Goal: Use online tool/utility: Utilize a website feature to perform a specific function

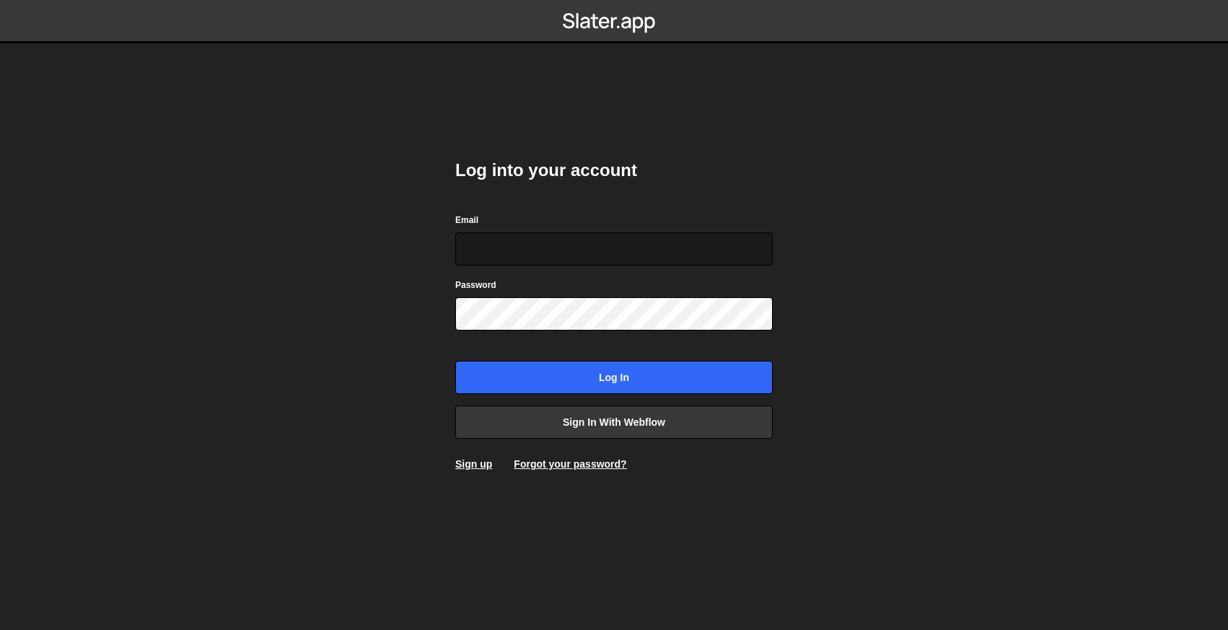
click at [512, 256] on input "Email" at bounding box center [614, 248] width 318 height 33
drag, startPoint x: 385, startPoint y: 254, endPoint x: 510, endPoint y: 360, distance: 163.3
click at [385, 254] on body "Log into your account Email Password Log in Sign in with Webflow Sign up Forgot…" at bounding box center [614, 315] width 1228 height 630
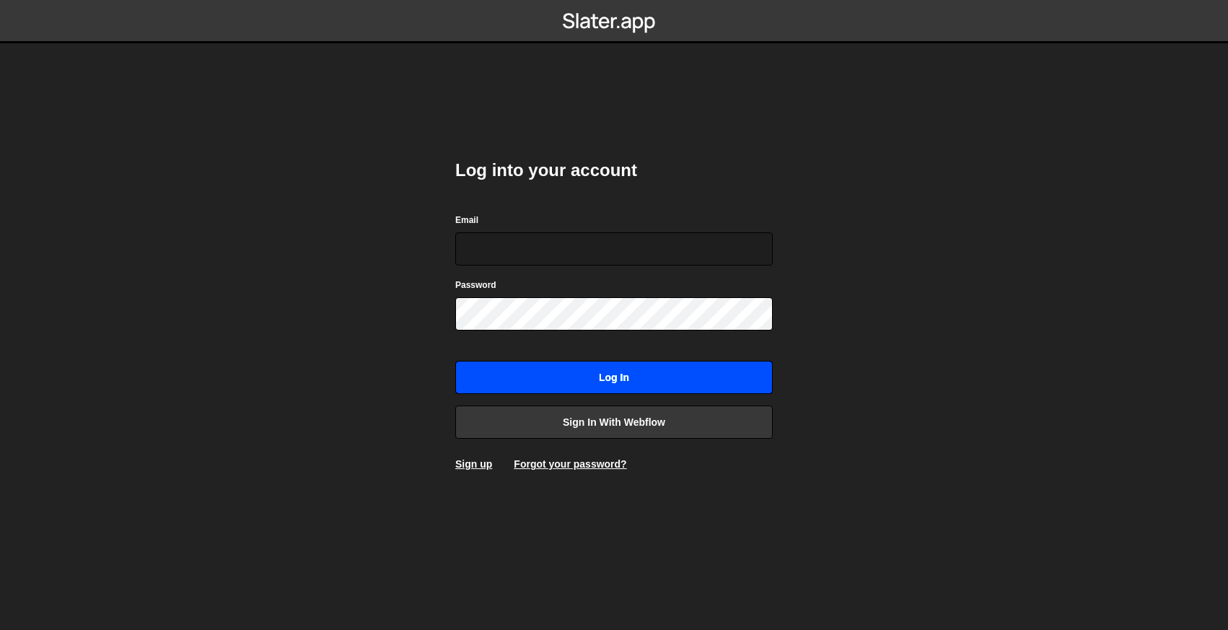
click at [593, 383] on input "Log in" at bounding box center [614, 377] width 318 height 33
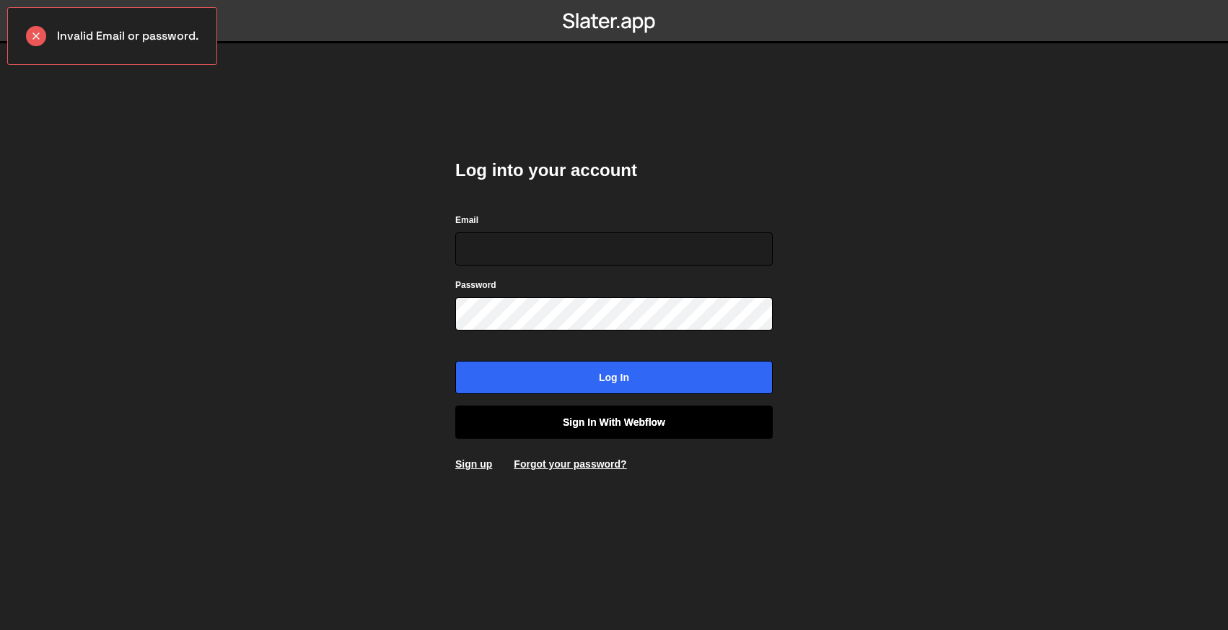
click at [551, 421] on link "Sign in with Webflow" at bounding box center [614, 422] width 318 height 33
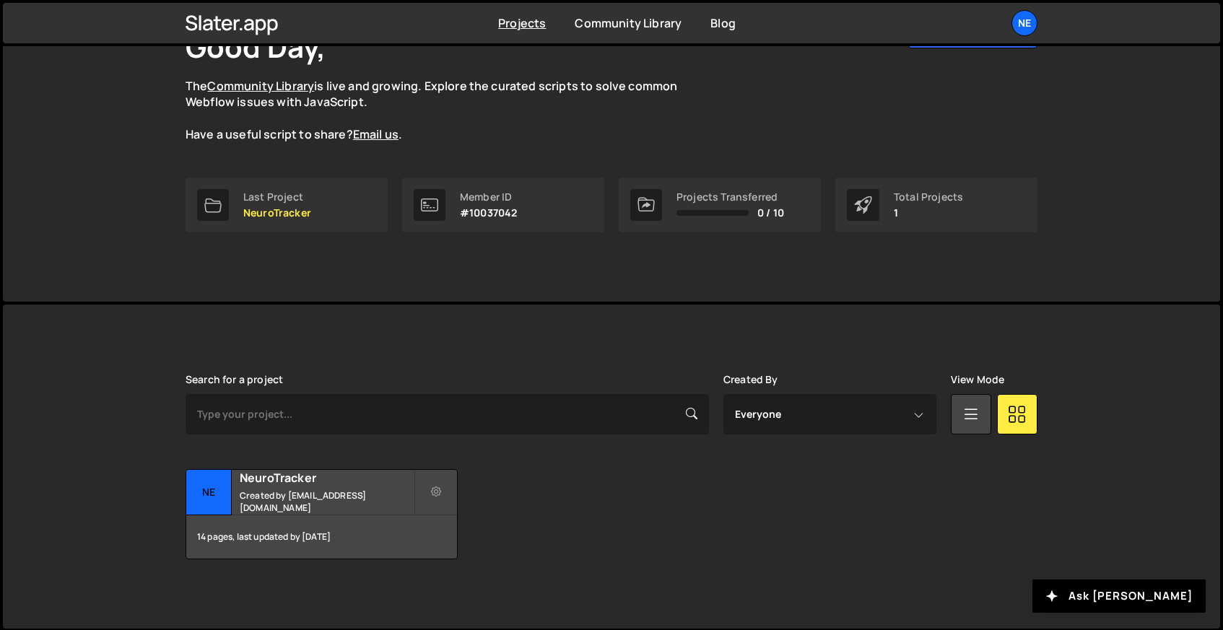
scroll to position [113, 0]
click at [308, 492] on small "Created by [EMAIL_ADDRESS][DOMAIN_NAME]" at bounding box center [327, 501] width 174 height 25
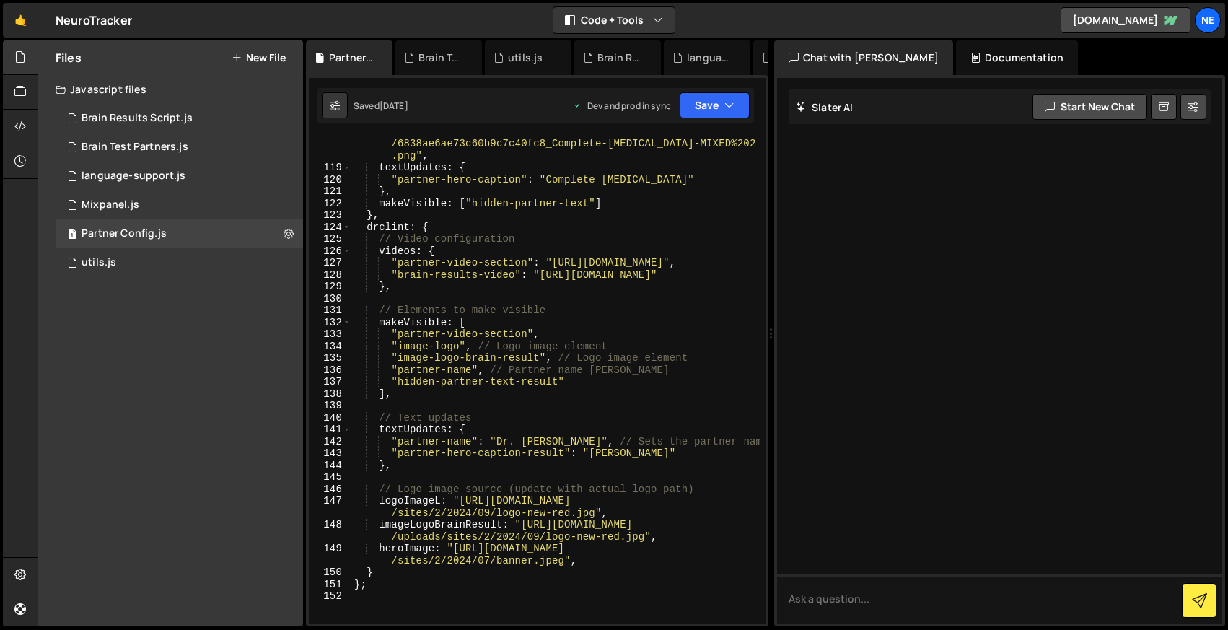
scroll to position [2136, 0]
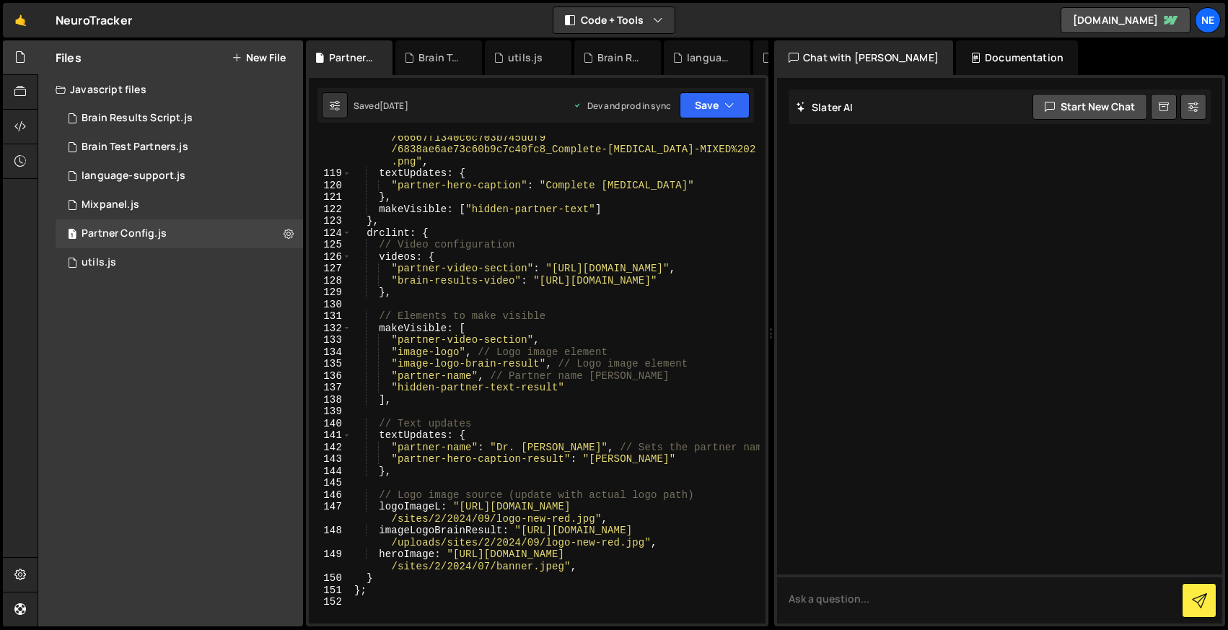
click at [395, 237] on div "logoImageL : "https://cdn.prod.website-files.com /66667f1340c6c703b745ddf9 /683…" at bounding box center [556, 394] width 409 height 548
paste textarea "csteele"
type textarea "csteele: {"
click at [732, 97] on button "Save" at bounding box center [715, 105] width 70 height 26
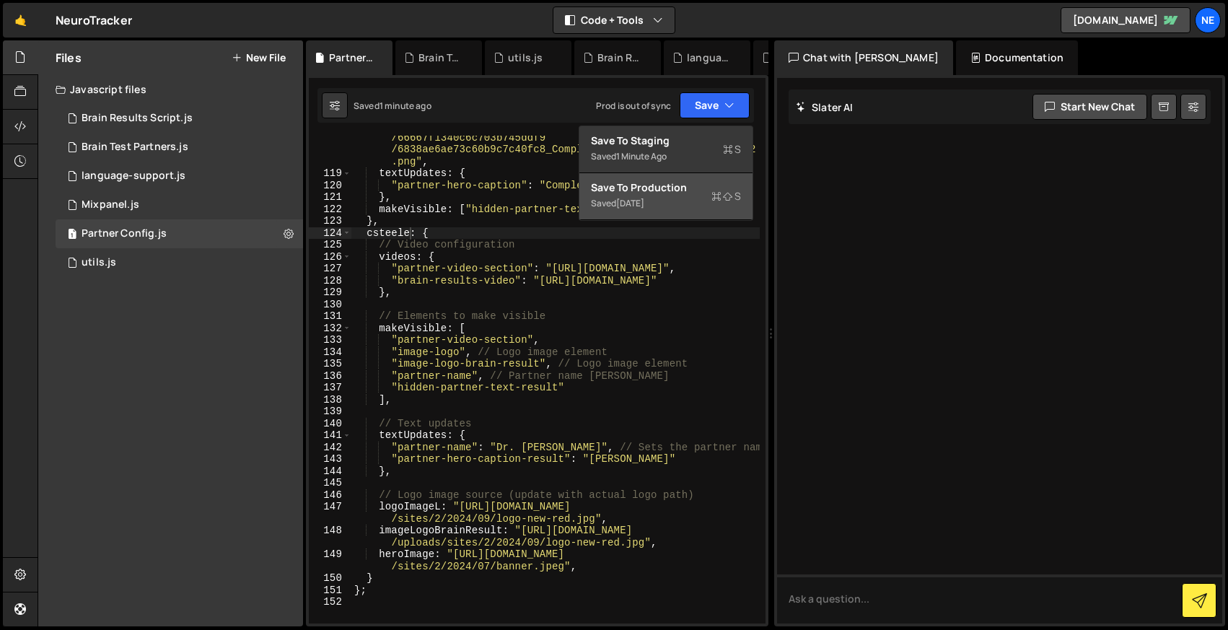
click at [679, 195] on div "Saved 6 days ago" at bounding box center [666, 203] width 150 height 17
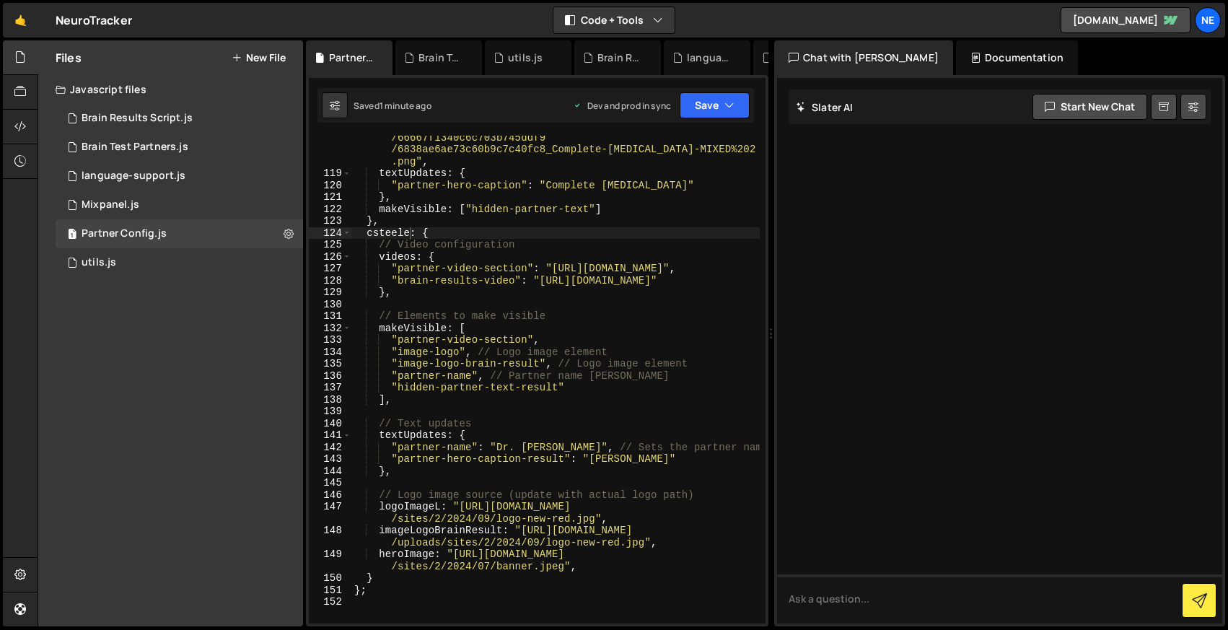
click at [445, 238] on div "logoImageL : "https://cdn.prod.website-files.com /66667f1340c6c703b745ddf9 /683…" at bounding box center [556, 394] width 409 height 548
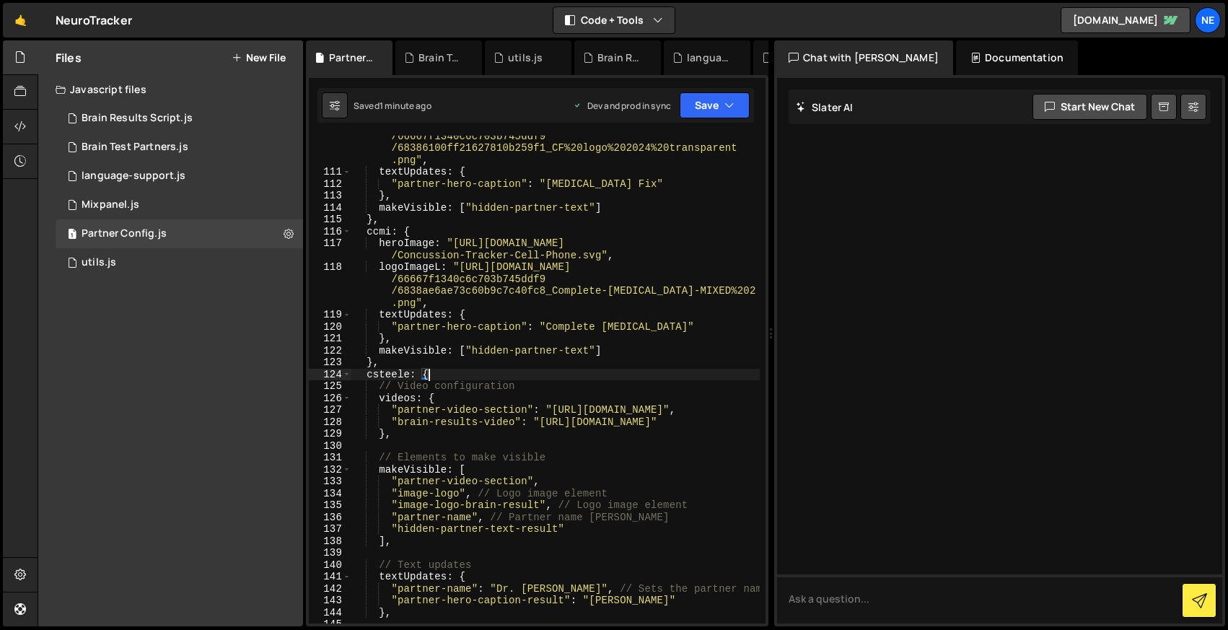
scroll to position [1992, 0]
click at [720, 111] on button "Save" at bounding box center [715, 105] width 70 height 26
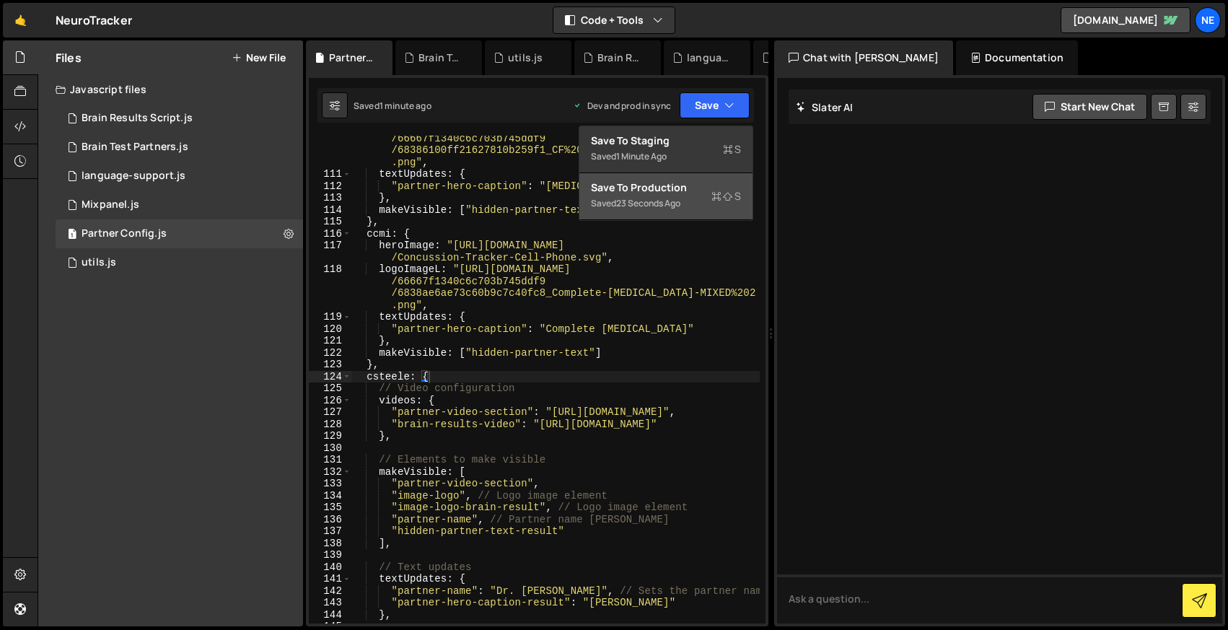
click at [673, 191] on div "Save to Production S" at bounding box center [666, 187] width 150 height 14
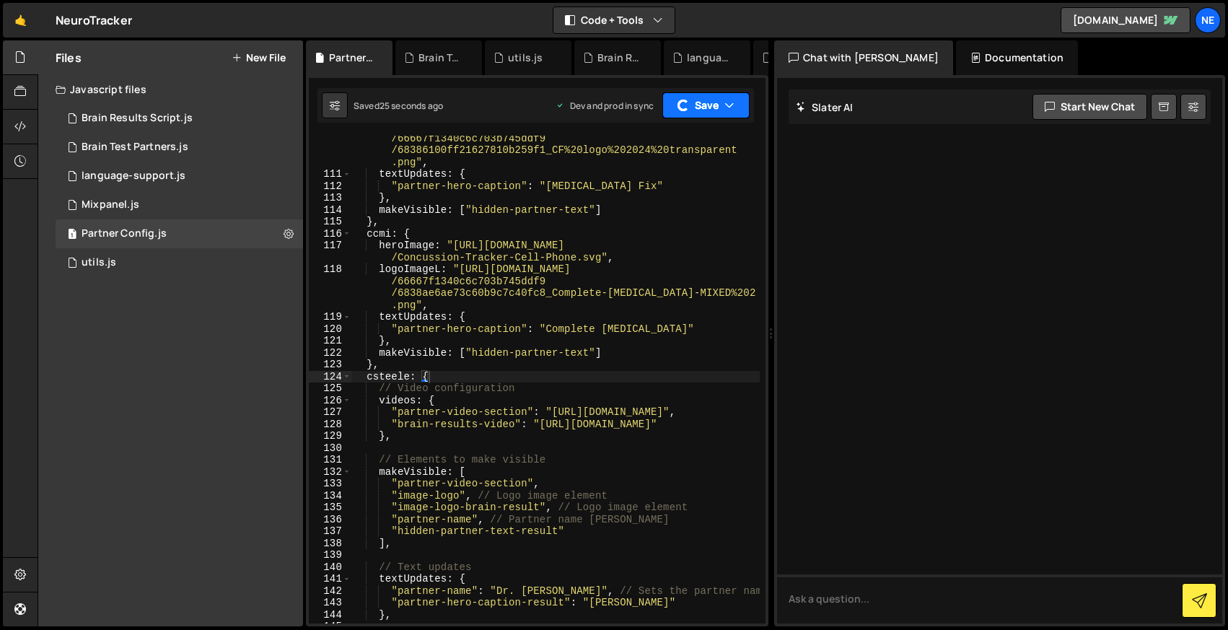
click at [704, 108] on button "Save" at bounding box center [706, 105] width 87 height 26
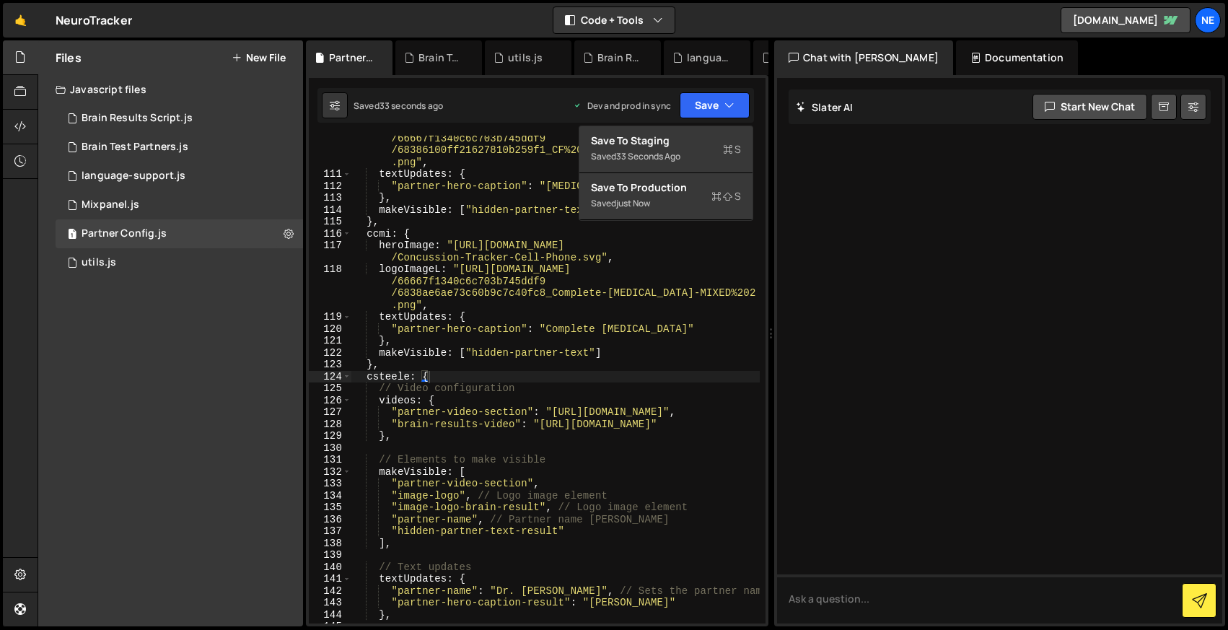
click at [162, 299] on div "Files New File Javascript files 1 Brain Results Script.js 0 2 Brain Test Partne…" at bounding box center [170, 333] width 265 height 586
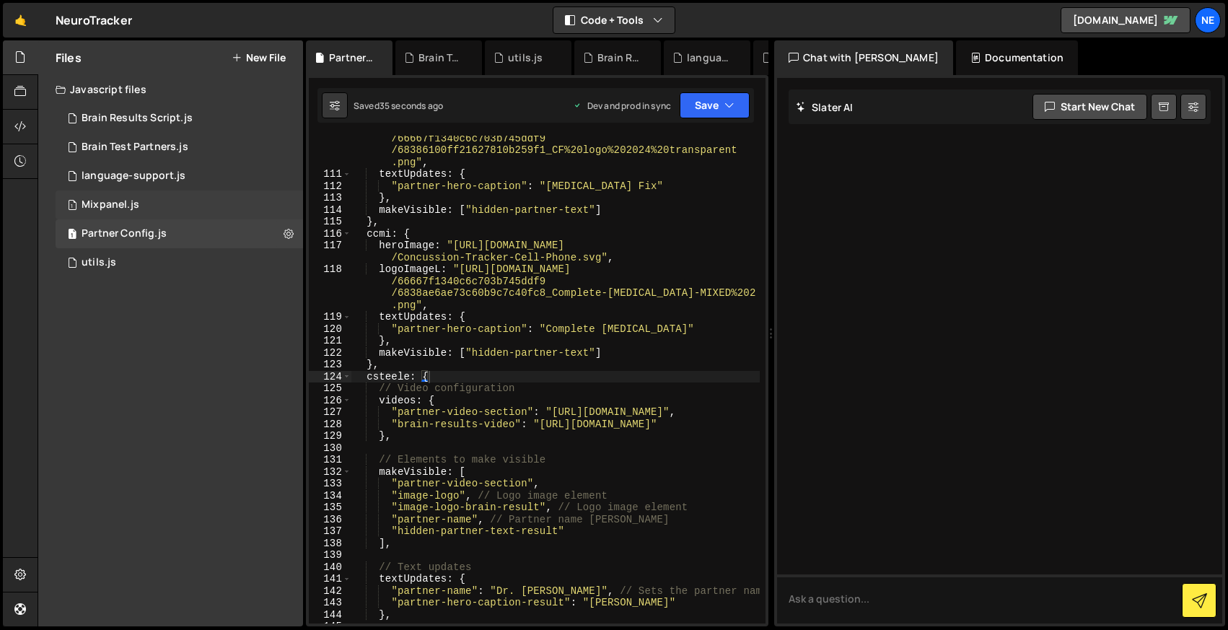
click at [143, 205] on div "1 Mixpanel.js 0" at bounding box center [180, 205] width 248 height 29
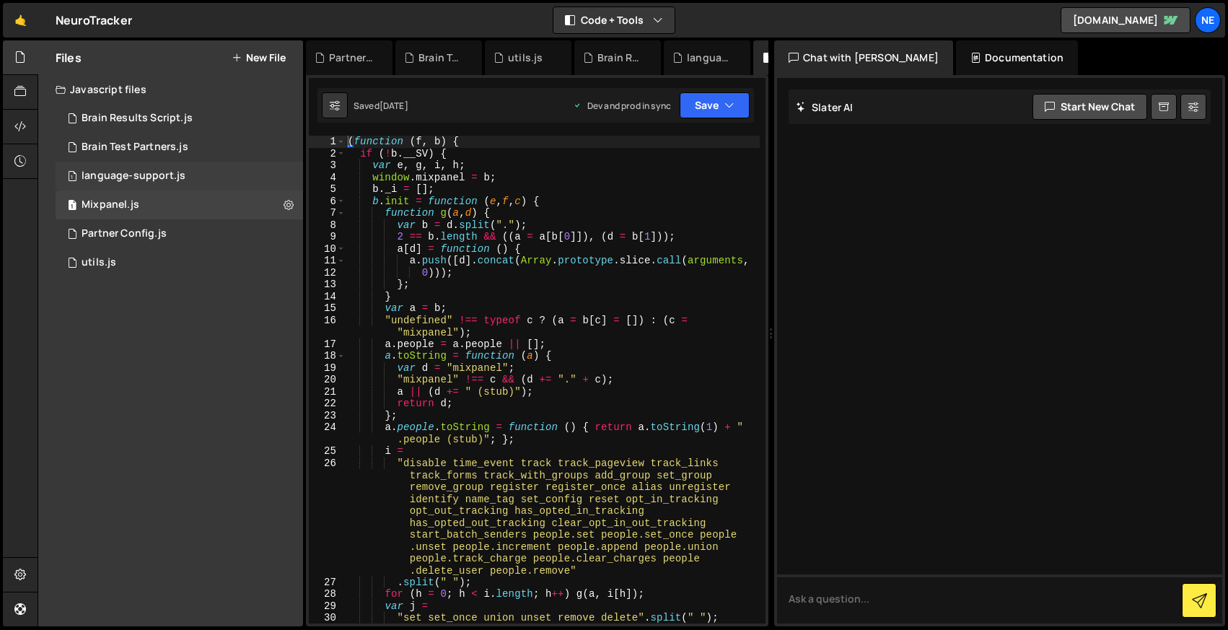
click at [167, 174] on div "language-support.js" at bounding box center [134, 176] width 104 height 13
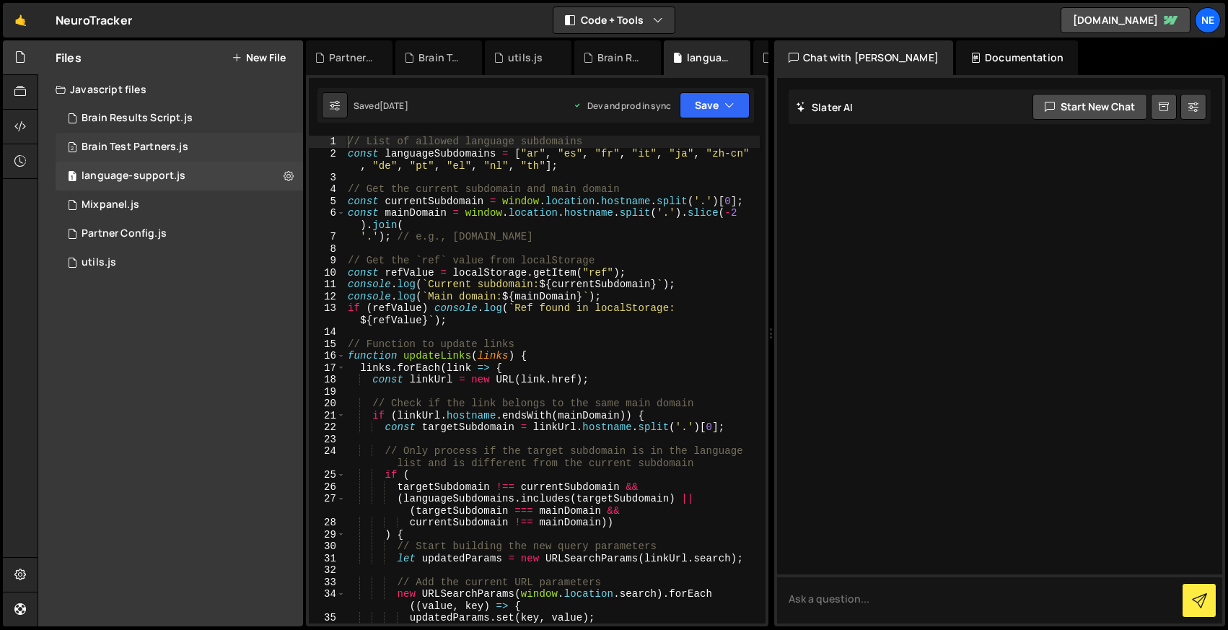
click at [196, 145] on div "2 Brain Test Partners.js 0" at bounding box center [180, 147] width 248 height 29
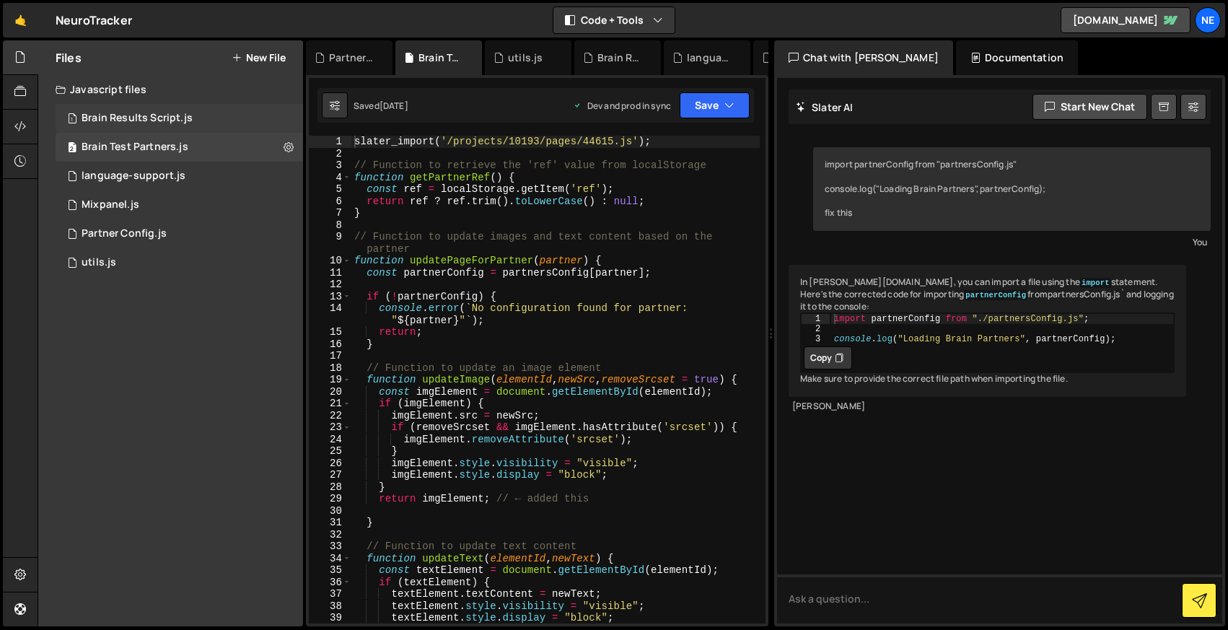
click at [181, 116] on div "Brain Results Script.js" at bounding box center [137, 118] width 111 height 13
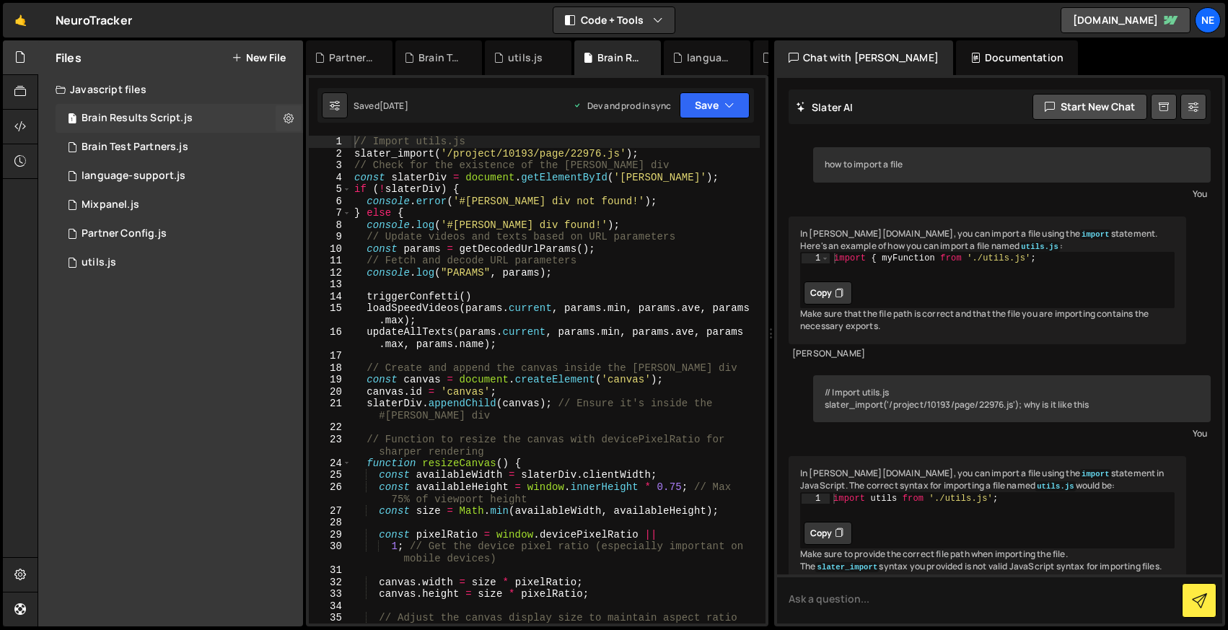
scroll to position [105, 0]
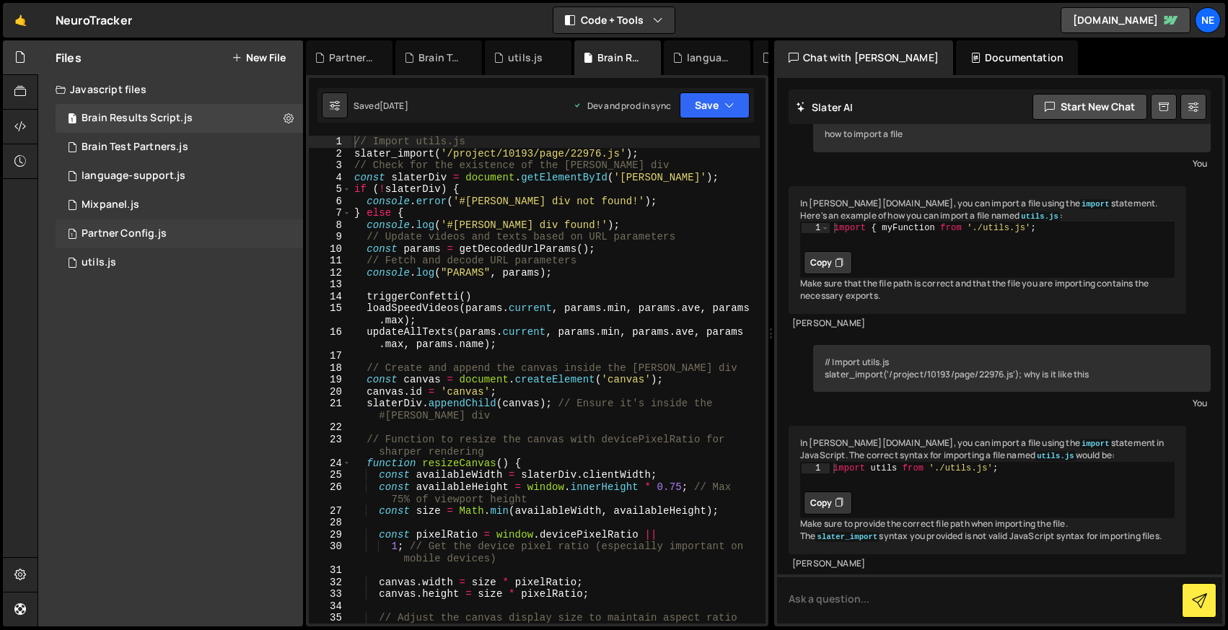
click at [158, 238] on div "Partner Config.js" at bounding box center [124, 233] width 85 height 13
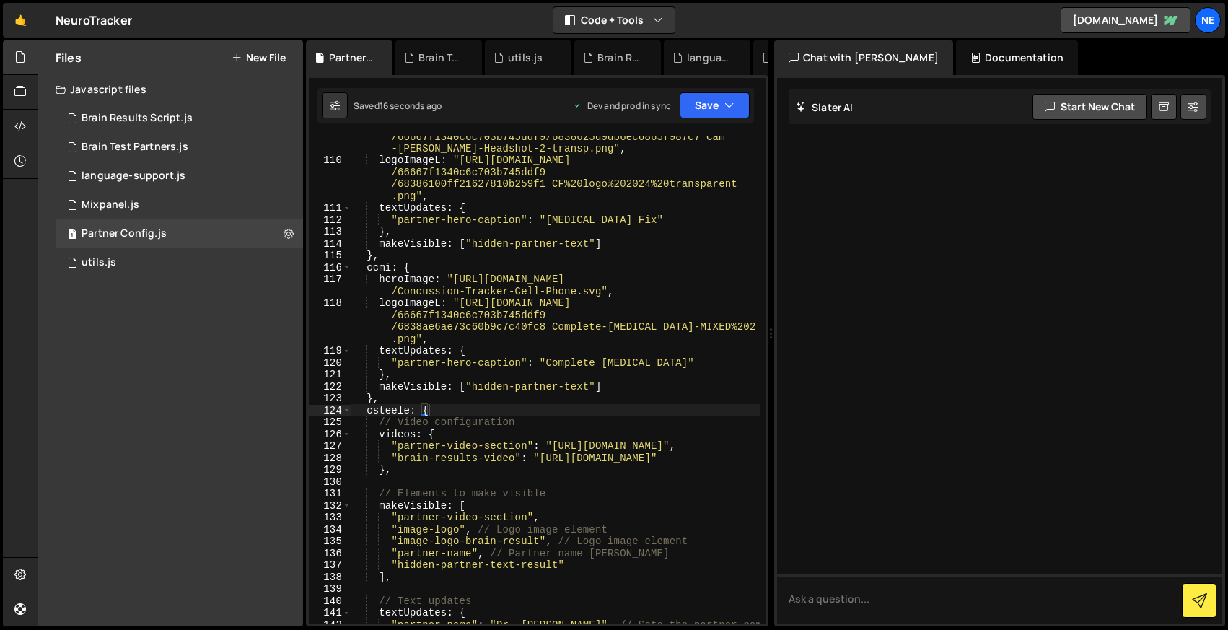
scroll to position [1958, 0]
click at [381, 262] on div "heroImage : "https://cdn.prod.website-files.com /66667f1340c6c703b745ddf9/68386…" at bounding box center [556, 386] width 409 height 536
click at [396, 408] on div "heroImage : "https://cdn.prod.website-files.com /66667f1340c6c703b745ddf9/68386…" at bounding box center [556, 386] width 409 height 536
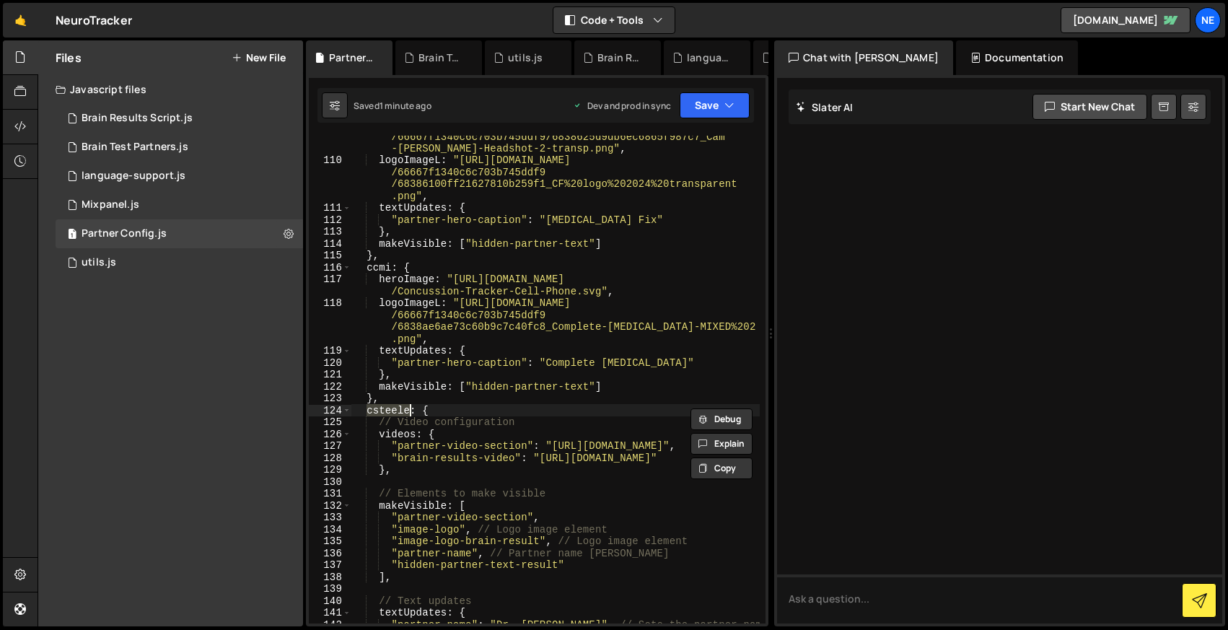
click at [471, 398] on div "heroImage : "https://cdn.prod.website-files.com /66667f1340c6c703b745ddf9/68386…" at bounding box center [556, 386] width 409 height 536
type textarea "},"
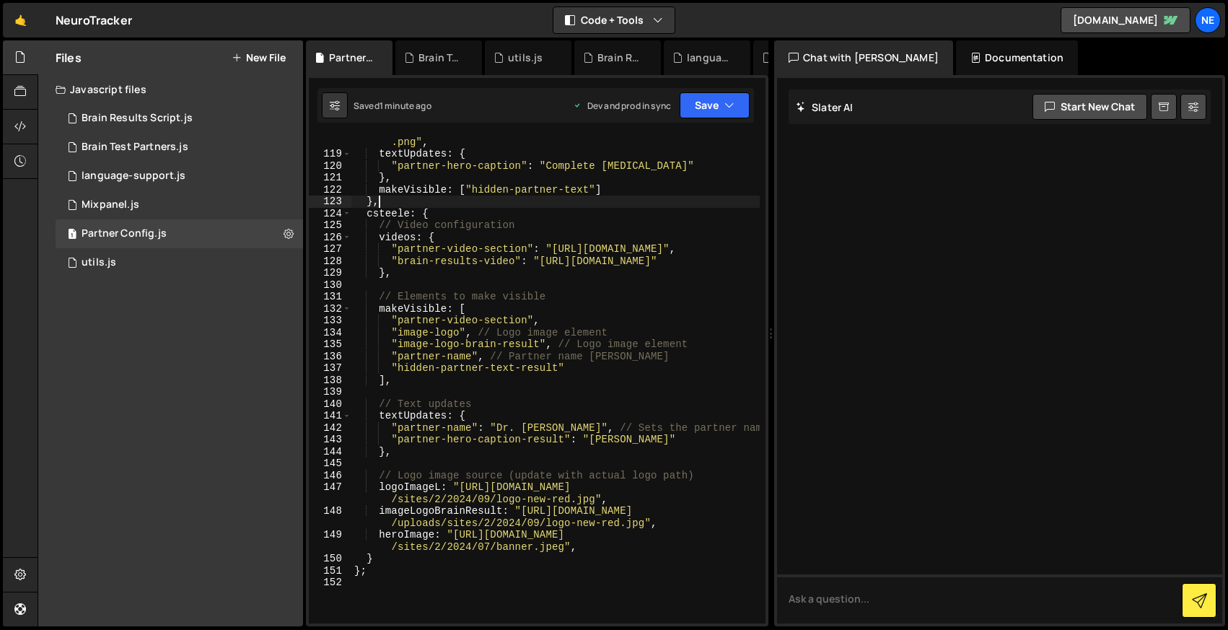
scroll to position [2155, 0]
click at [290, 238] on icon at bounding box center [289, 234] width 10 height 14
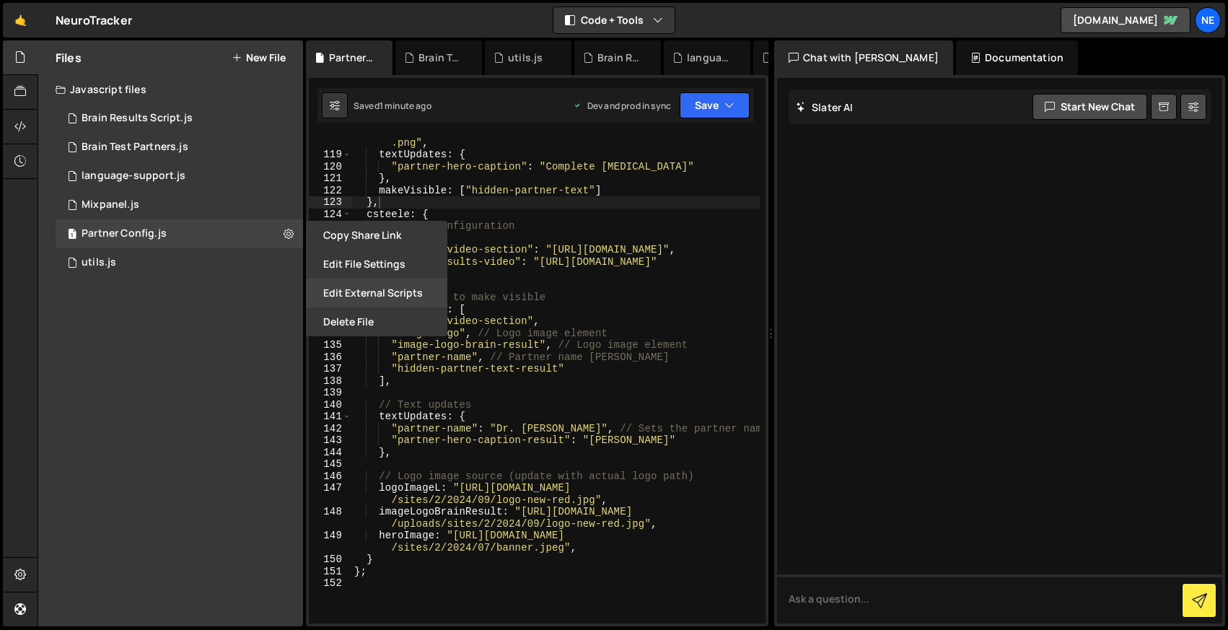
click at [377, 294] on button "Edit External Scripts" at bounding box center [376, 293] width 141 height 29
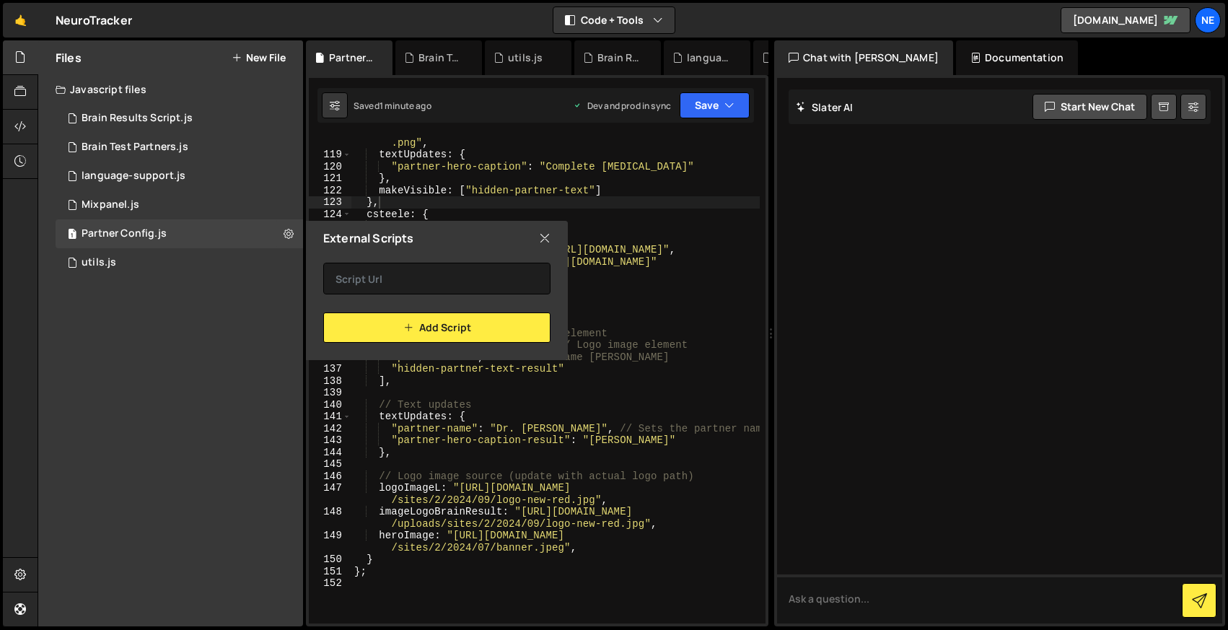
click at [541, 238] on icon at bounding box center [545, 238] width 12 height 16
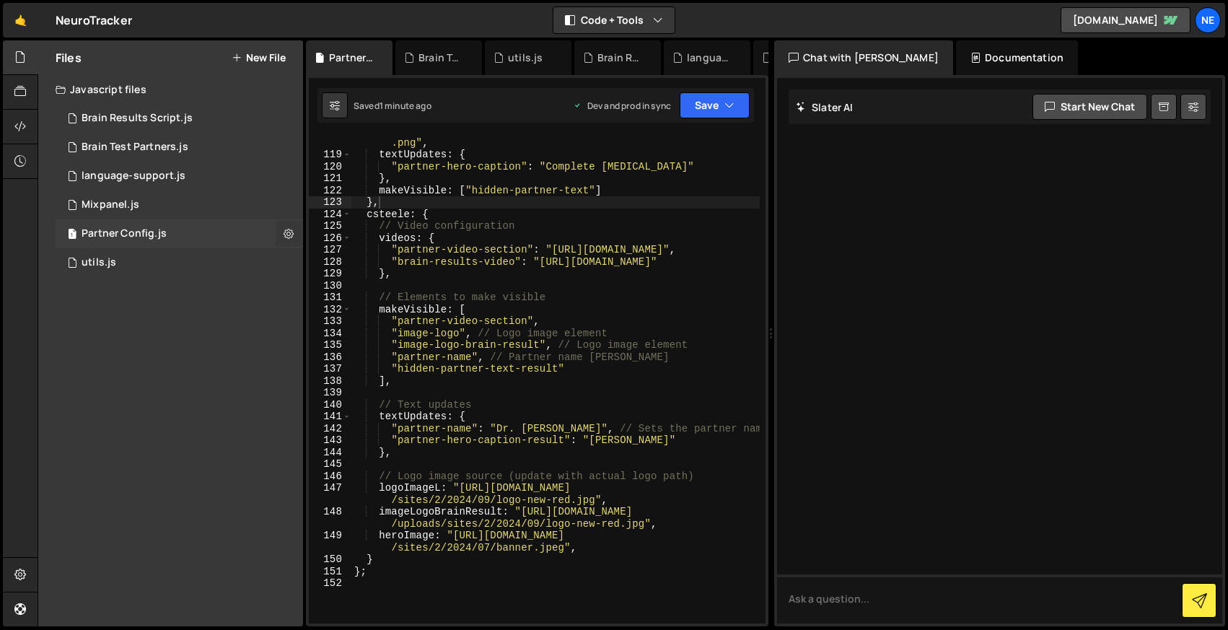
click at [292, 232] on icon at bounding box center [289, 234] width 10 height 14
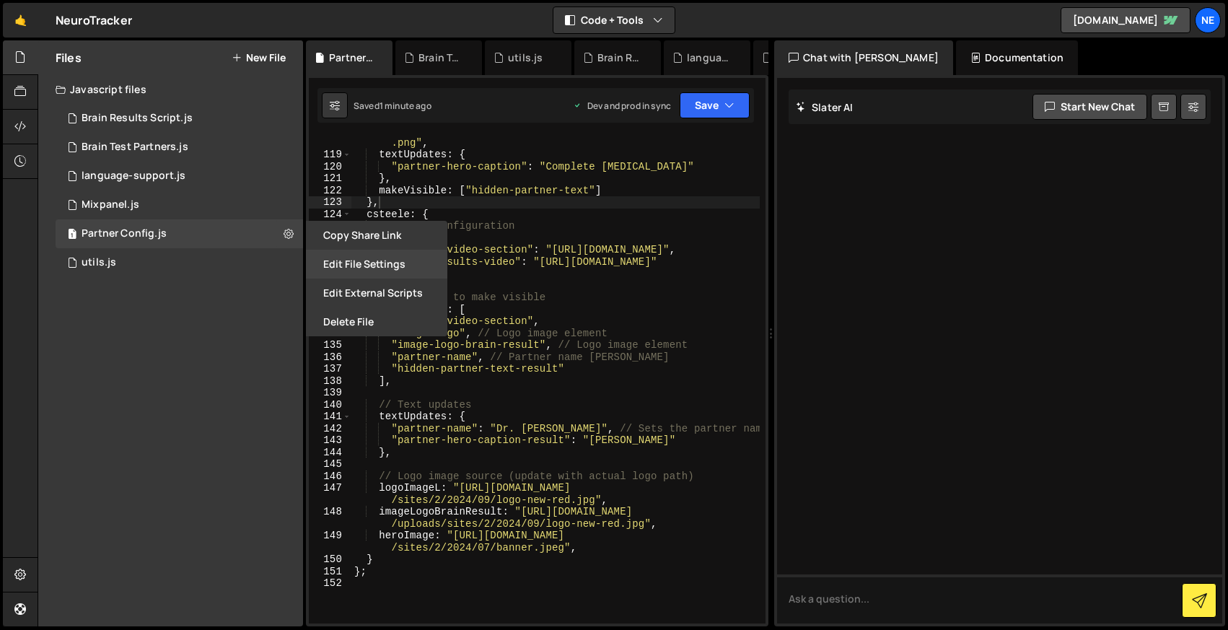
click at [377, 259] on button "Edit File Settings" at bounding box center [376, 264] width 141 height 29
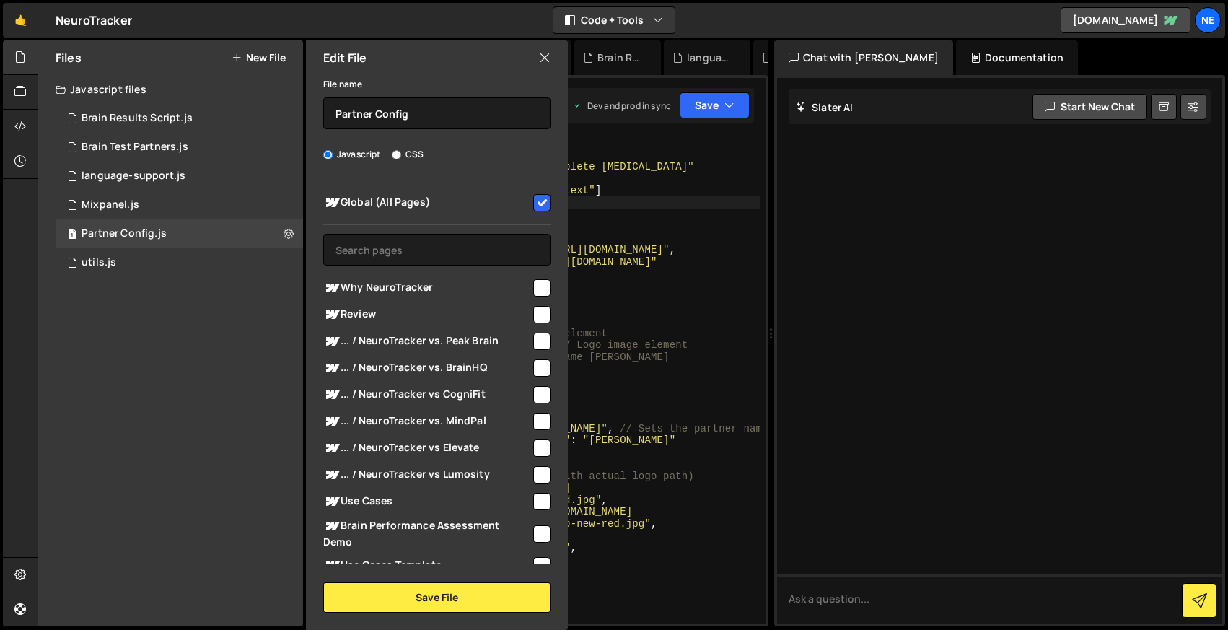
click at [541, 48] on div "Edit File" at bounding box center [437, 57] width 262 height 35
click at [549, 59] on icon at bounding box center [545, 58] width 12 height 16
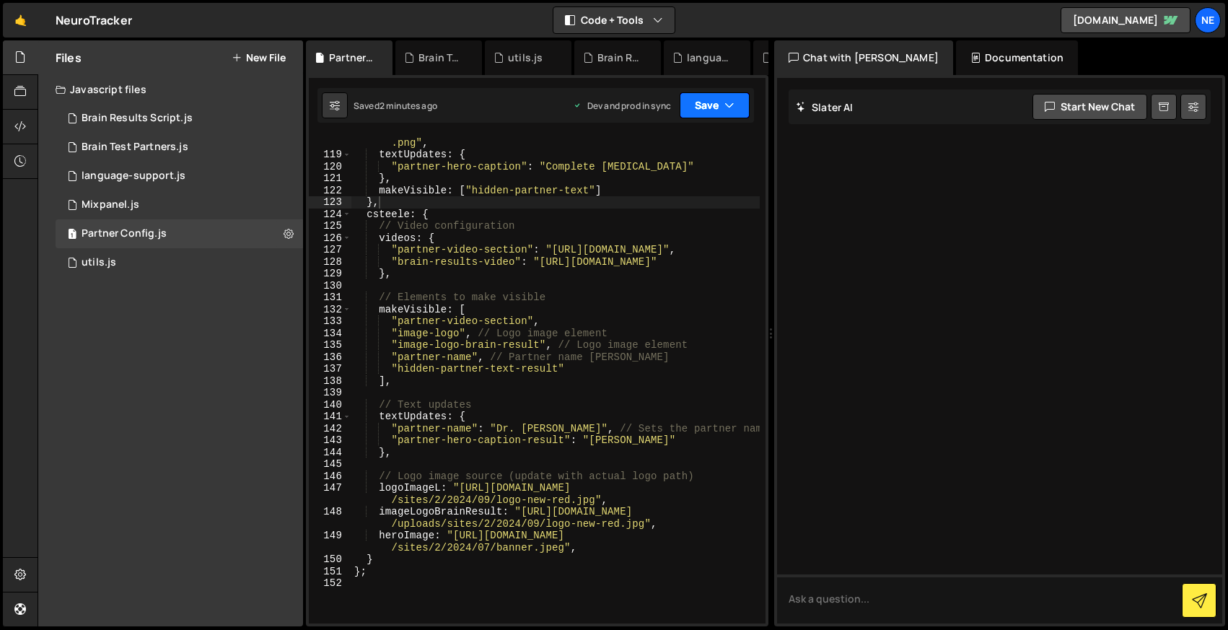
click at [711, 105] on button "Save" at bounding box center [715, 105] width 70 height 26
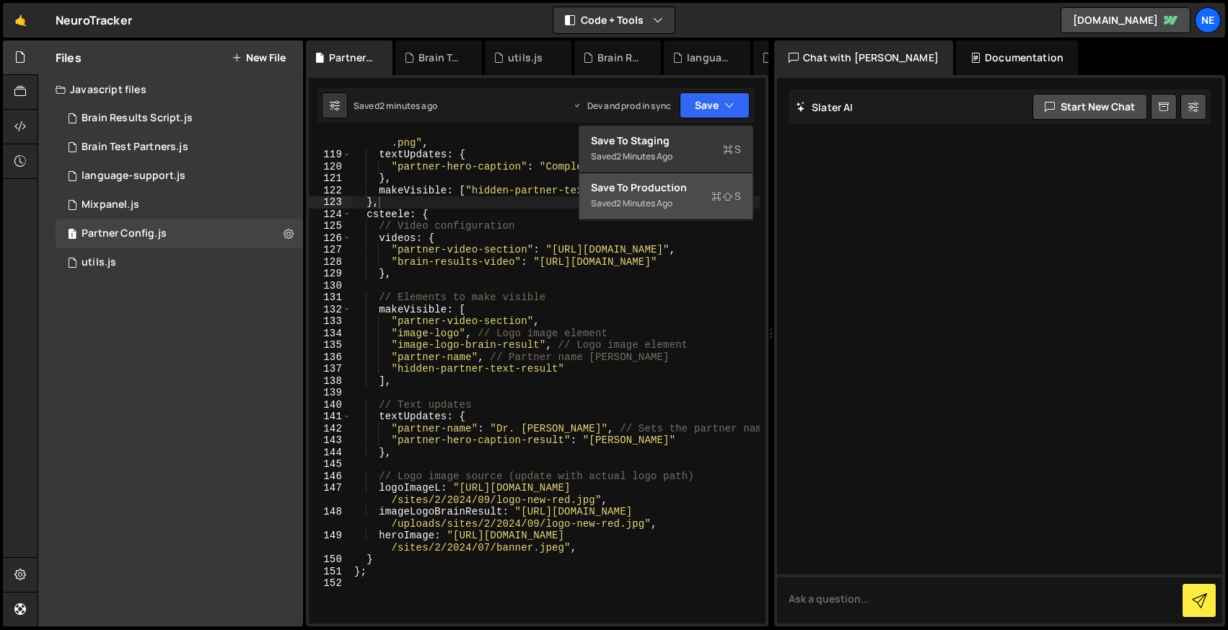
click at [681, 196] on div "Saved 2 minutes ago" at bounding box center [666, 203] width 150 height 17
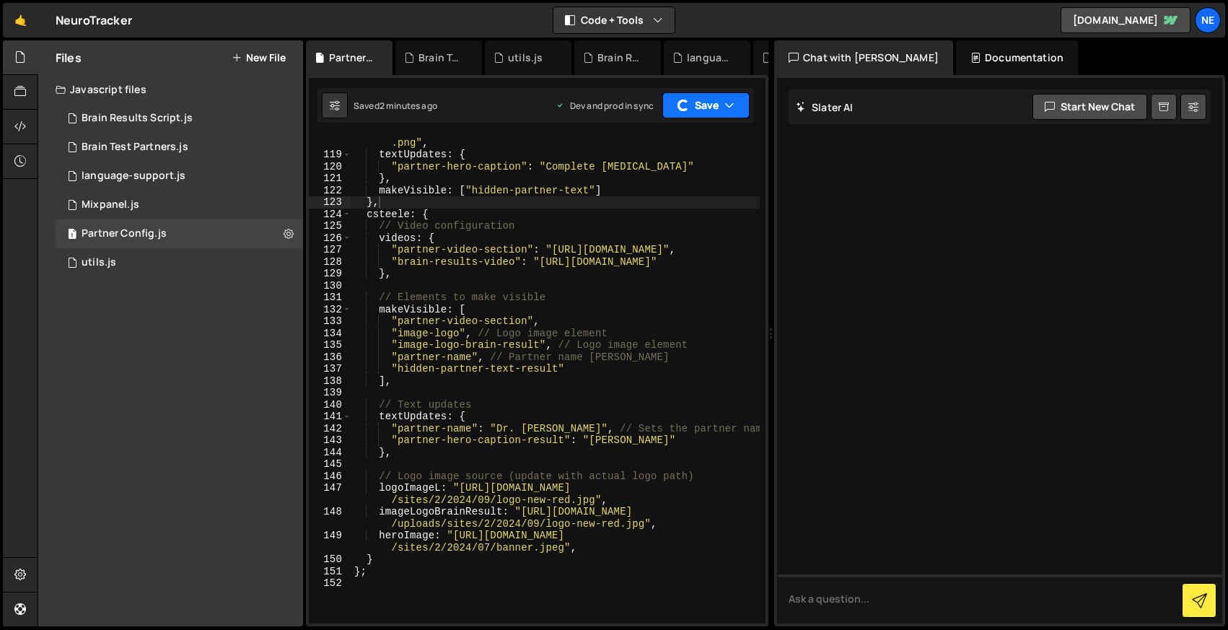
click at [692, 106] on button "Save" at bounding box center [706, 105] width 87 height 26
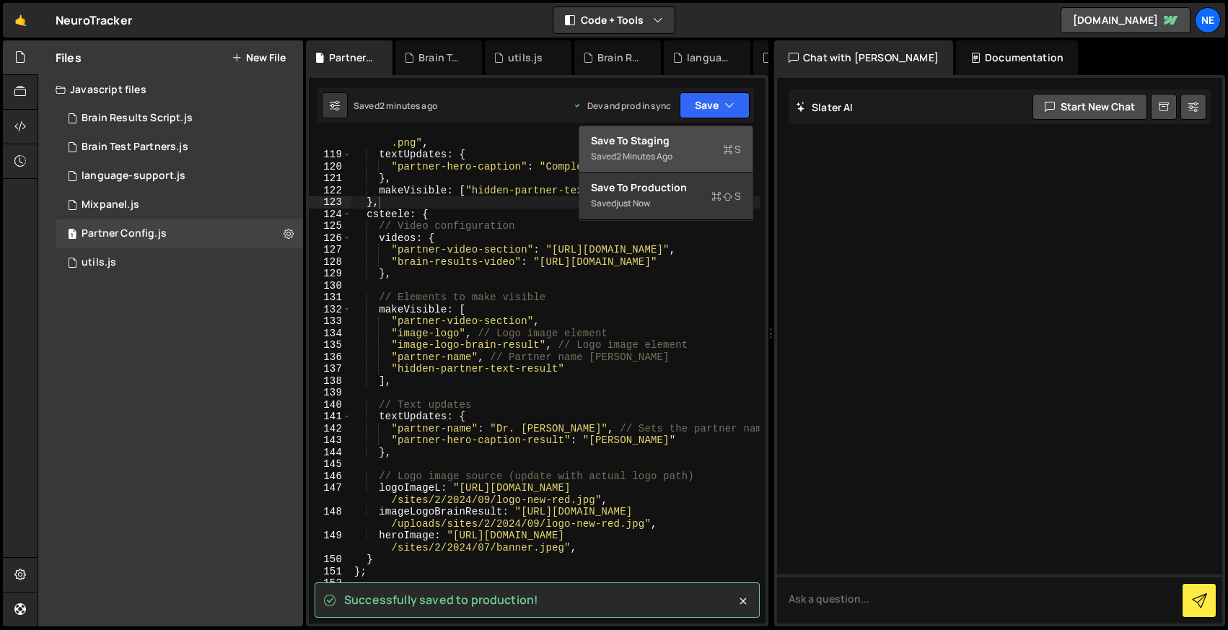
click at [666, 149] on div "Saved 2 minutes ago" at bounding box center [666, 156] width 150 height 17
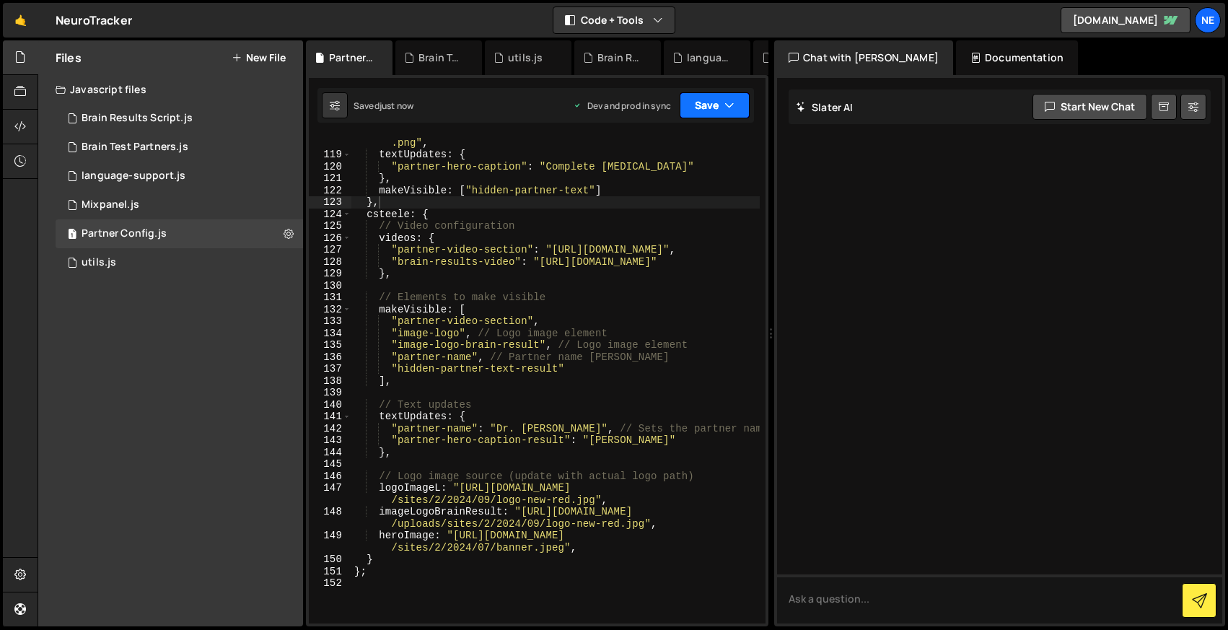
click at [712, 106] on button "Save" at bounding box center [715, 105] width 70 height 26
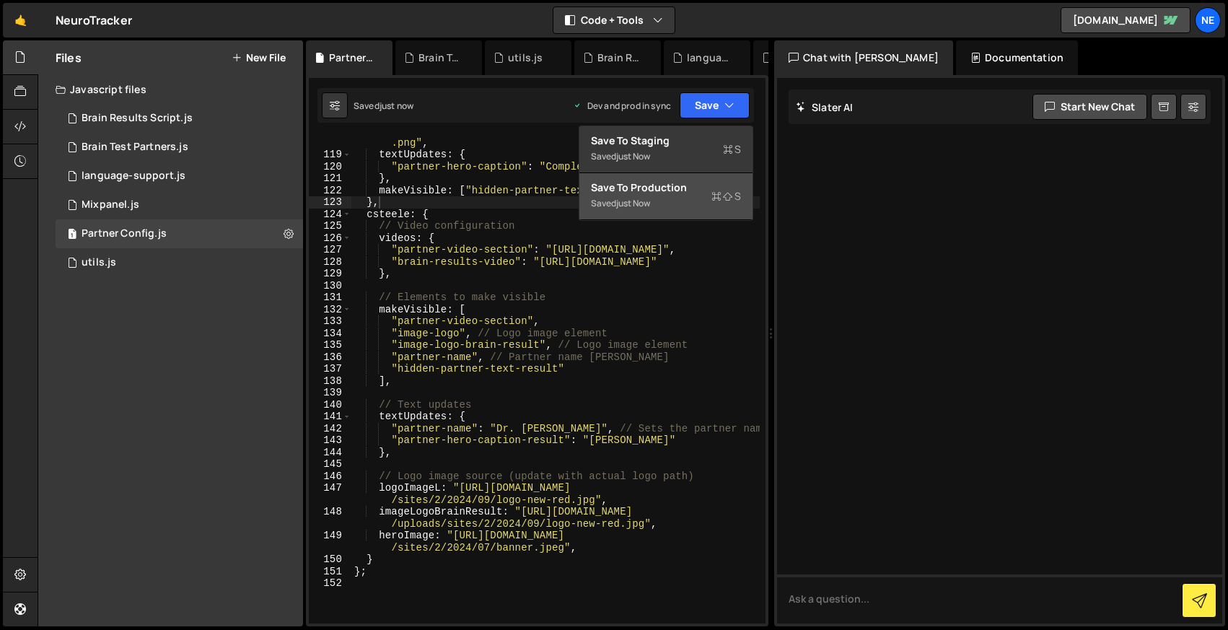
click at [677, 198] on div "Saved just now" at bounding box center [666, 203] width 150 height 17
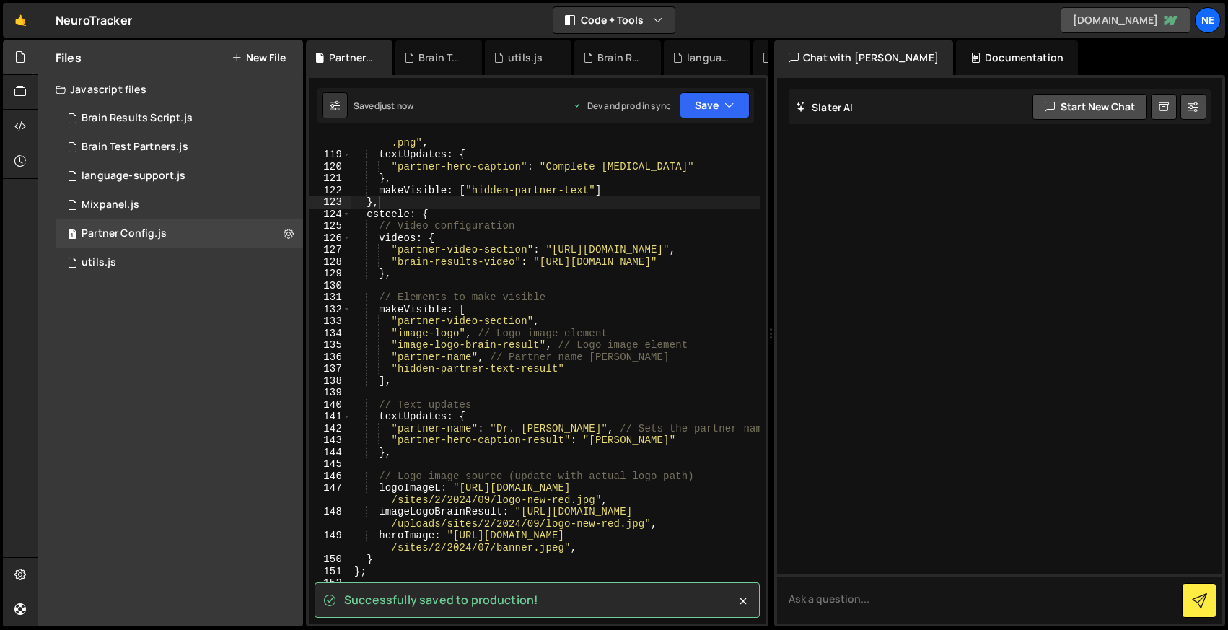
click at [1132, 14] on link "neurotracker.webflow.io" at bounding box center [1126, 20] width 130 height 26
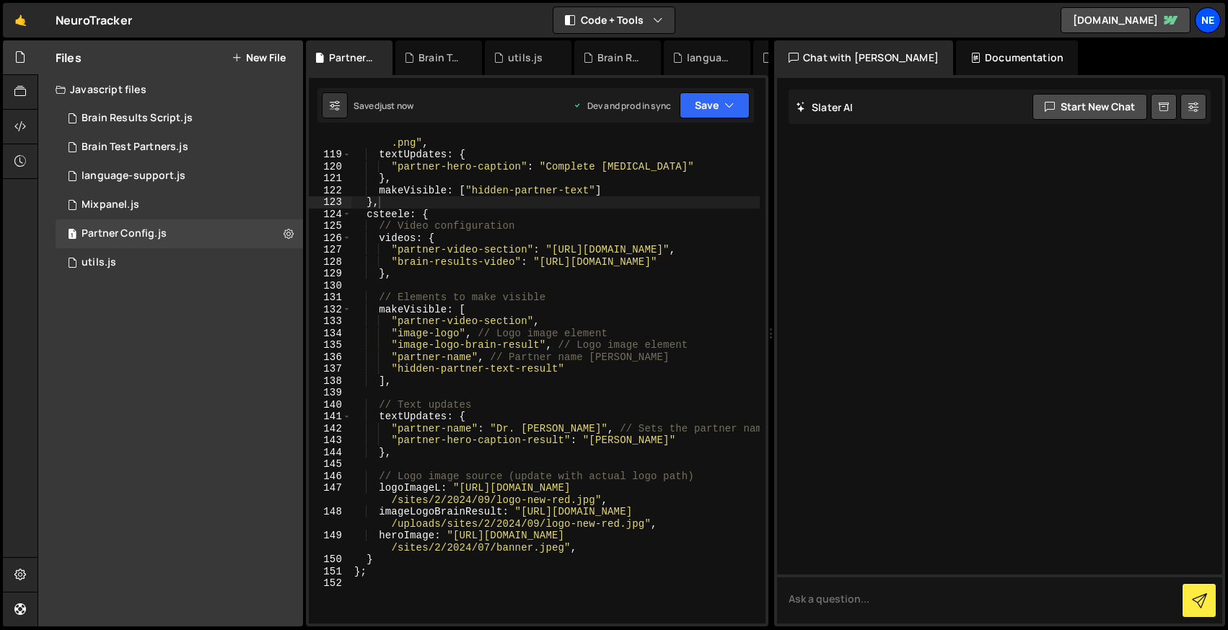
click at [1210, 22] on div "Ne" at bounding box center [1208, 20] width 26 height 26
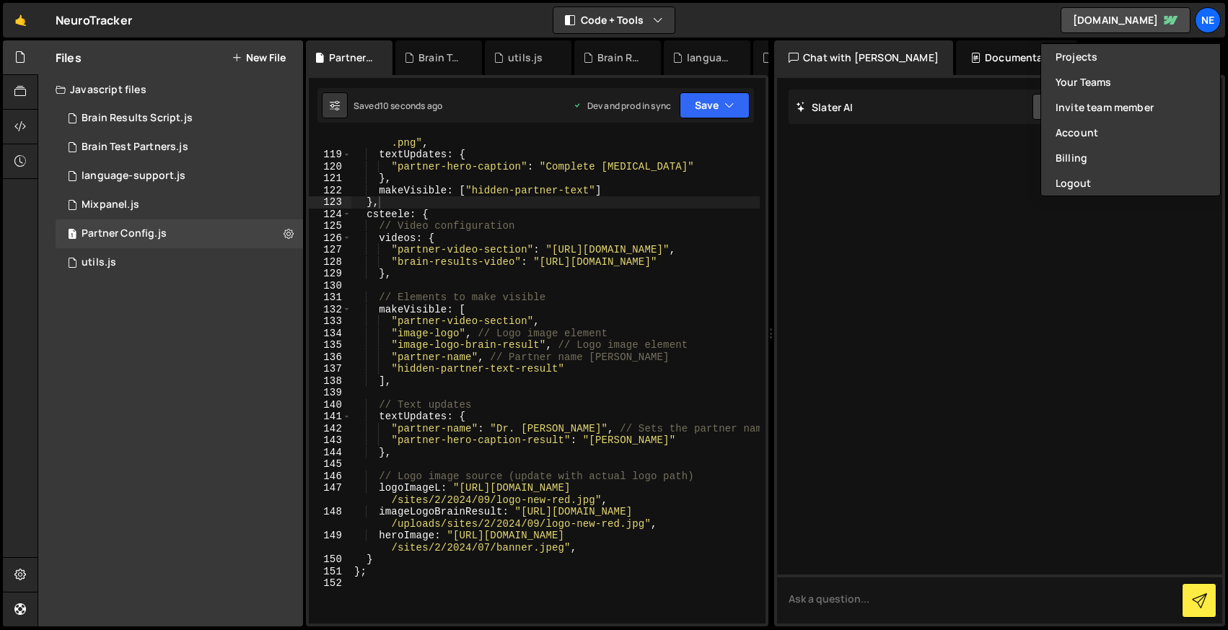
click at [889, 238] on div at bounding box center [999, 351] width 445 height 546
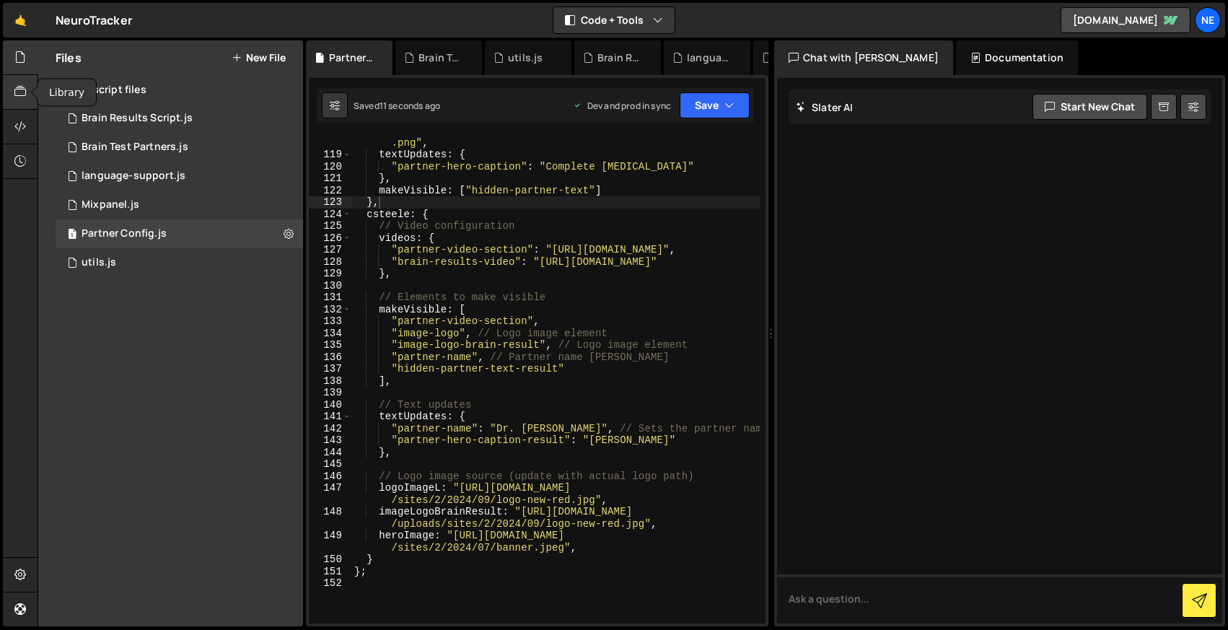
click at [25, 82] on div at bounding box center [20, 92] width 35 height 35
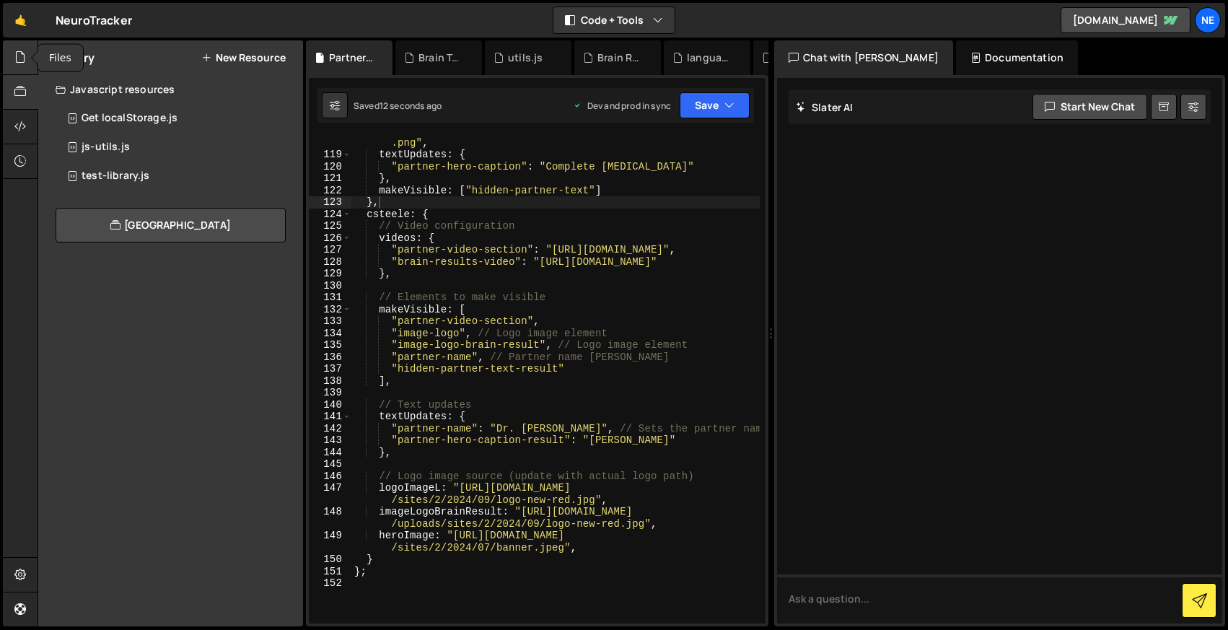
click at [27, 59] on div at bounding box center [20, 57] width 35 height 35
